Goal: Check status: Check status

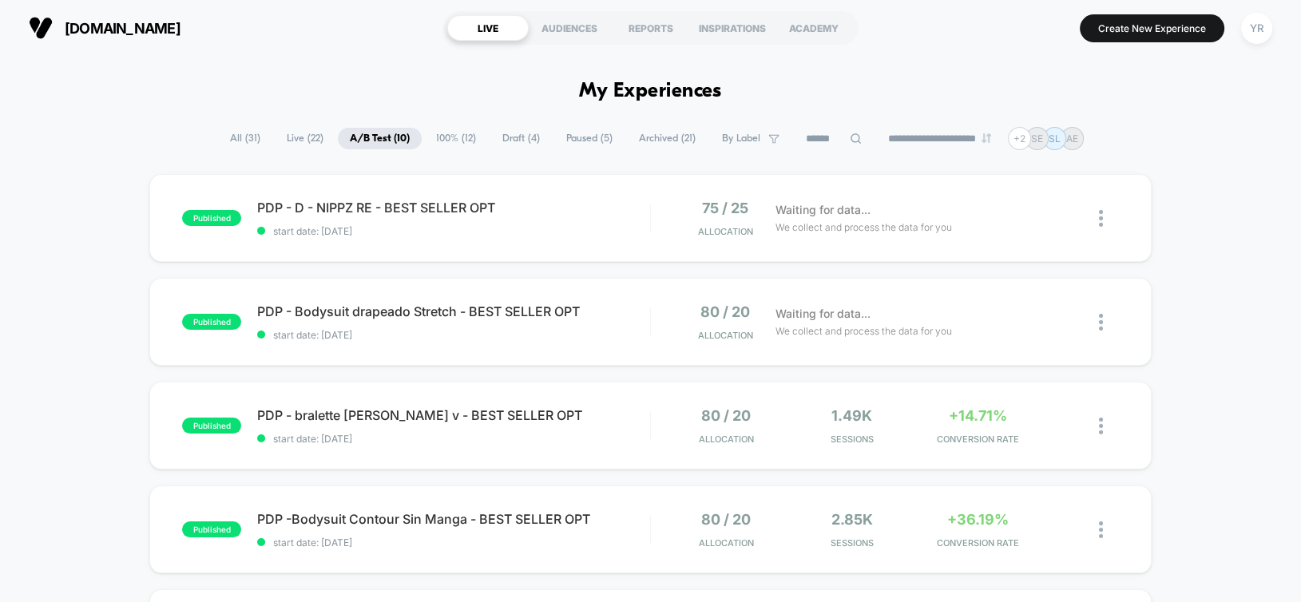
click at [114, 32] on span "[DOMAIN_NAME]" at bounding box center [123, 28] width 116 height 17
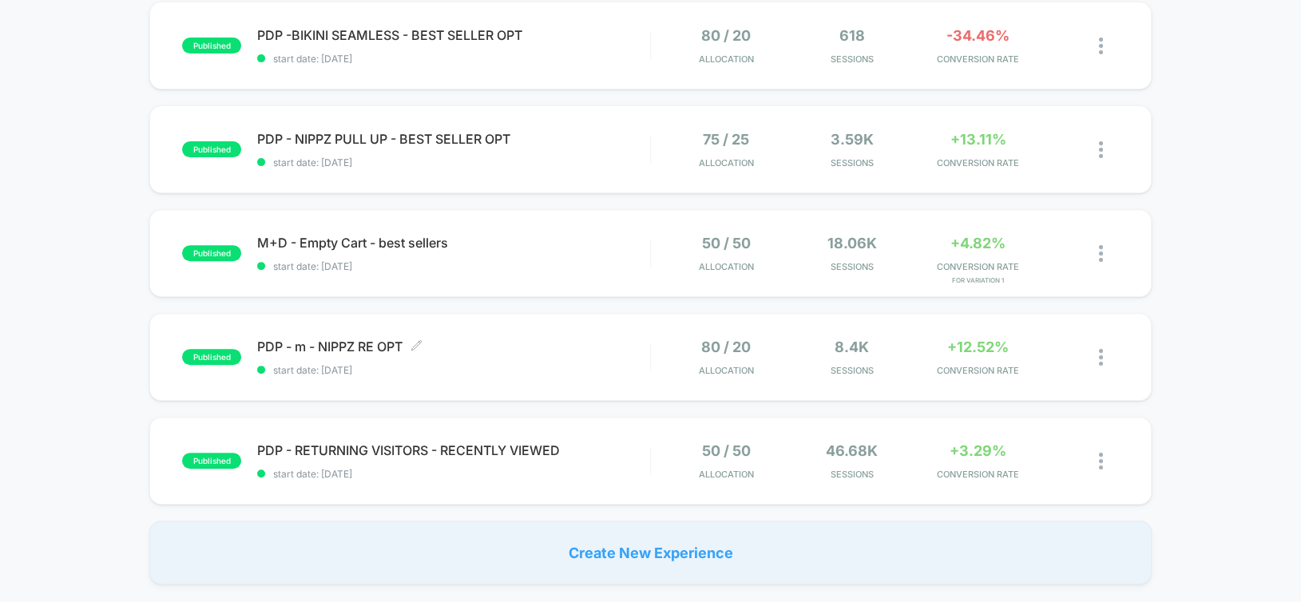
scroll to position [692, 0]
click at [624, 470] on span "start date: [DATE]" at bounding box center [453, 473] width 392 height 12
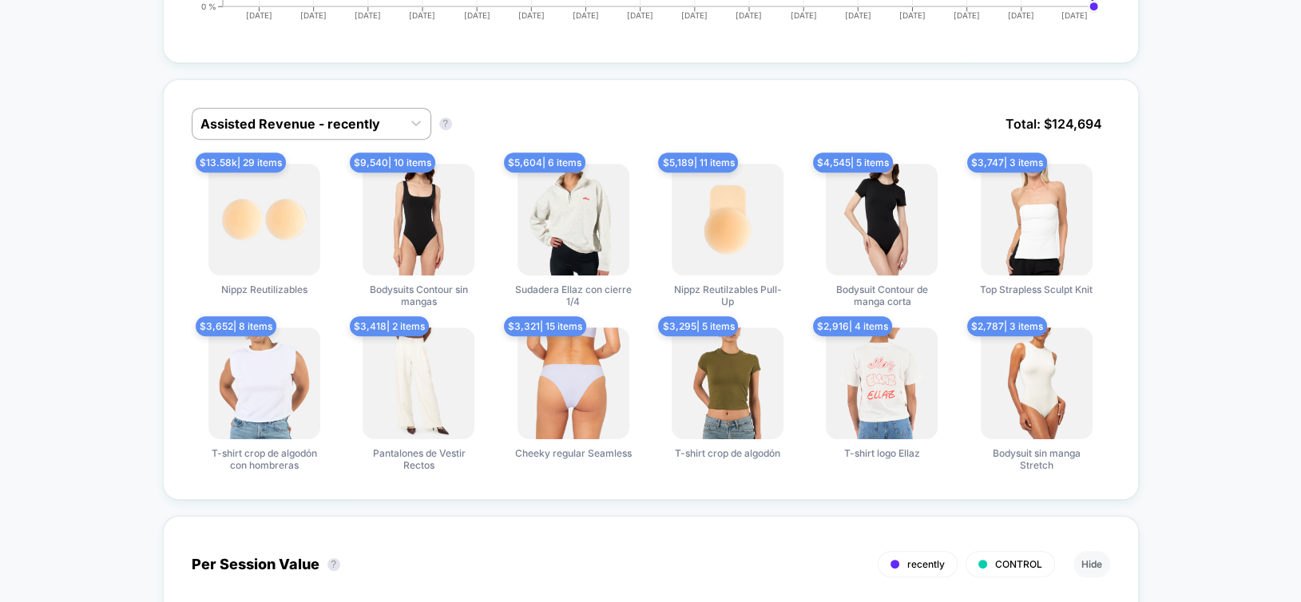
scroll to position [1010, 0]
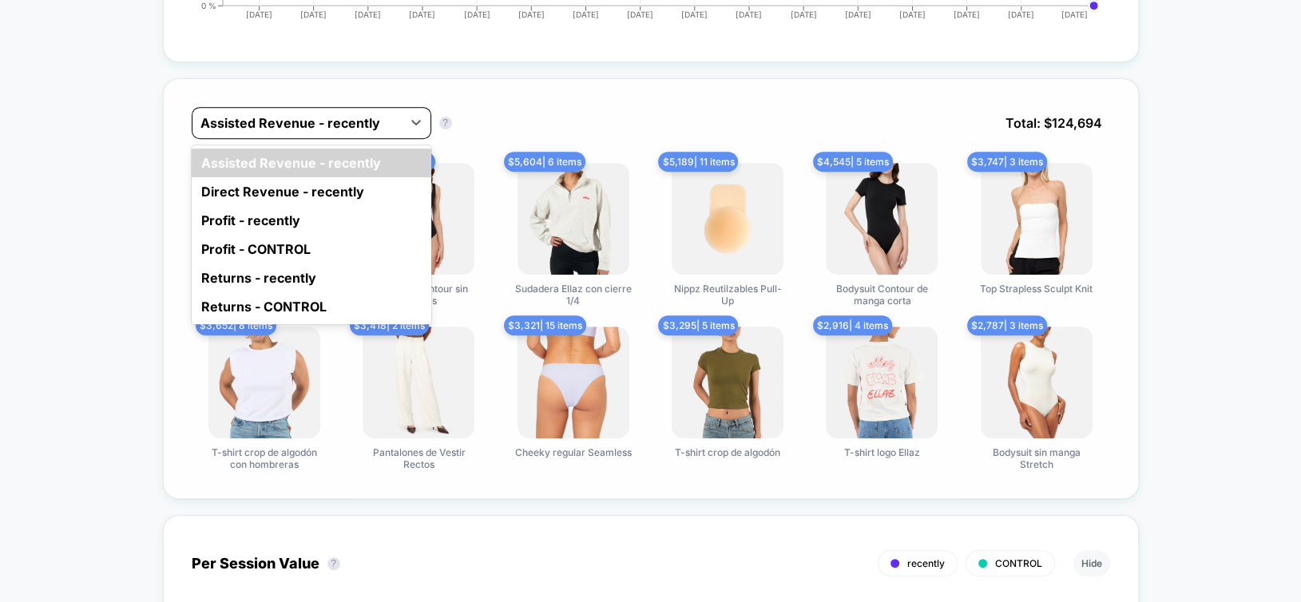
click at [320, 116] on div at bounding box center [296, 122] width 193 height 19
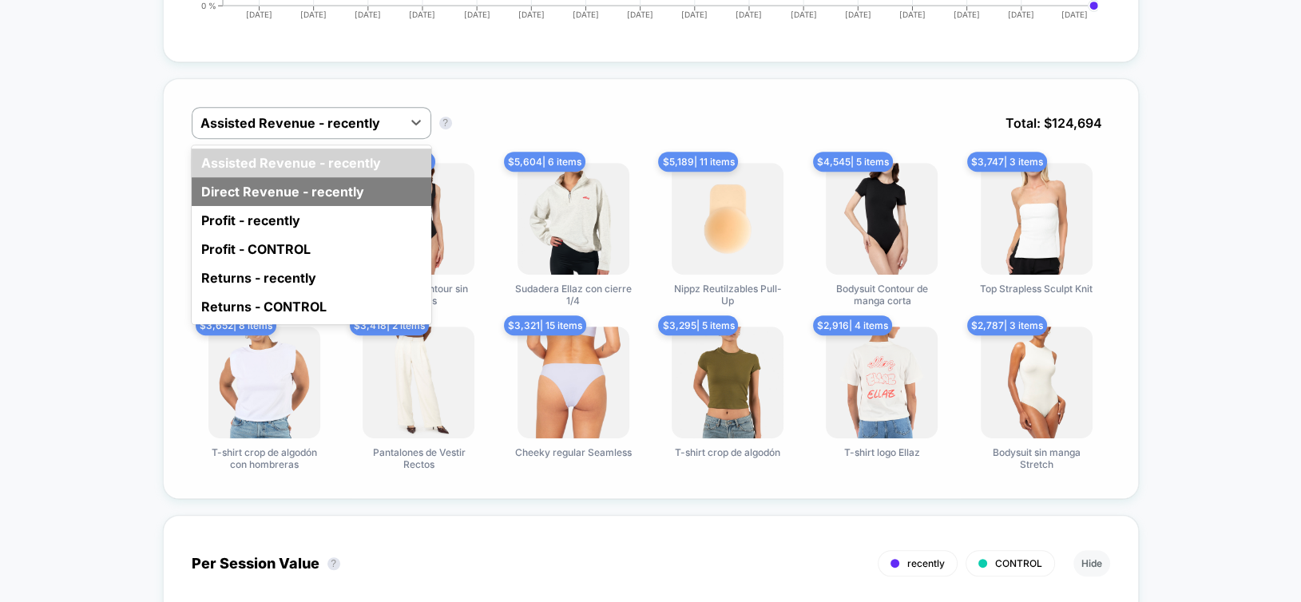
click at [279, 187] on div "Direct Revenue - recently" at bounding box center [312, 191] width 240 height 29
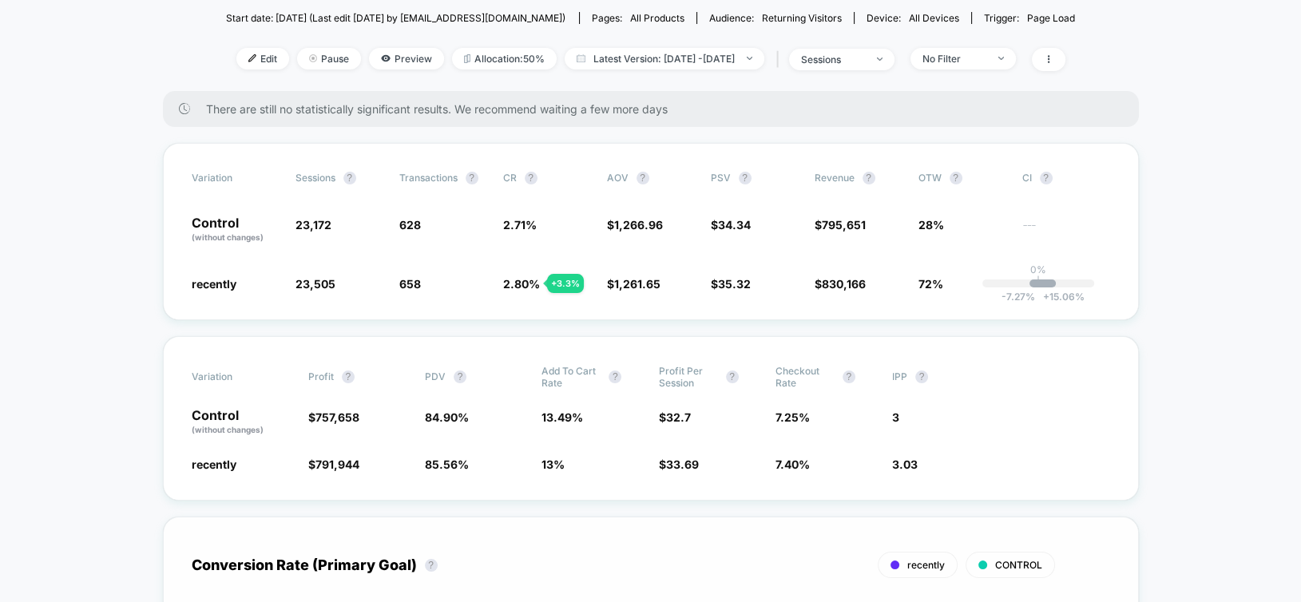
scroll to position [0, 0]
